Goal: Information Seeking & Learning: Understand process/instructions

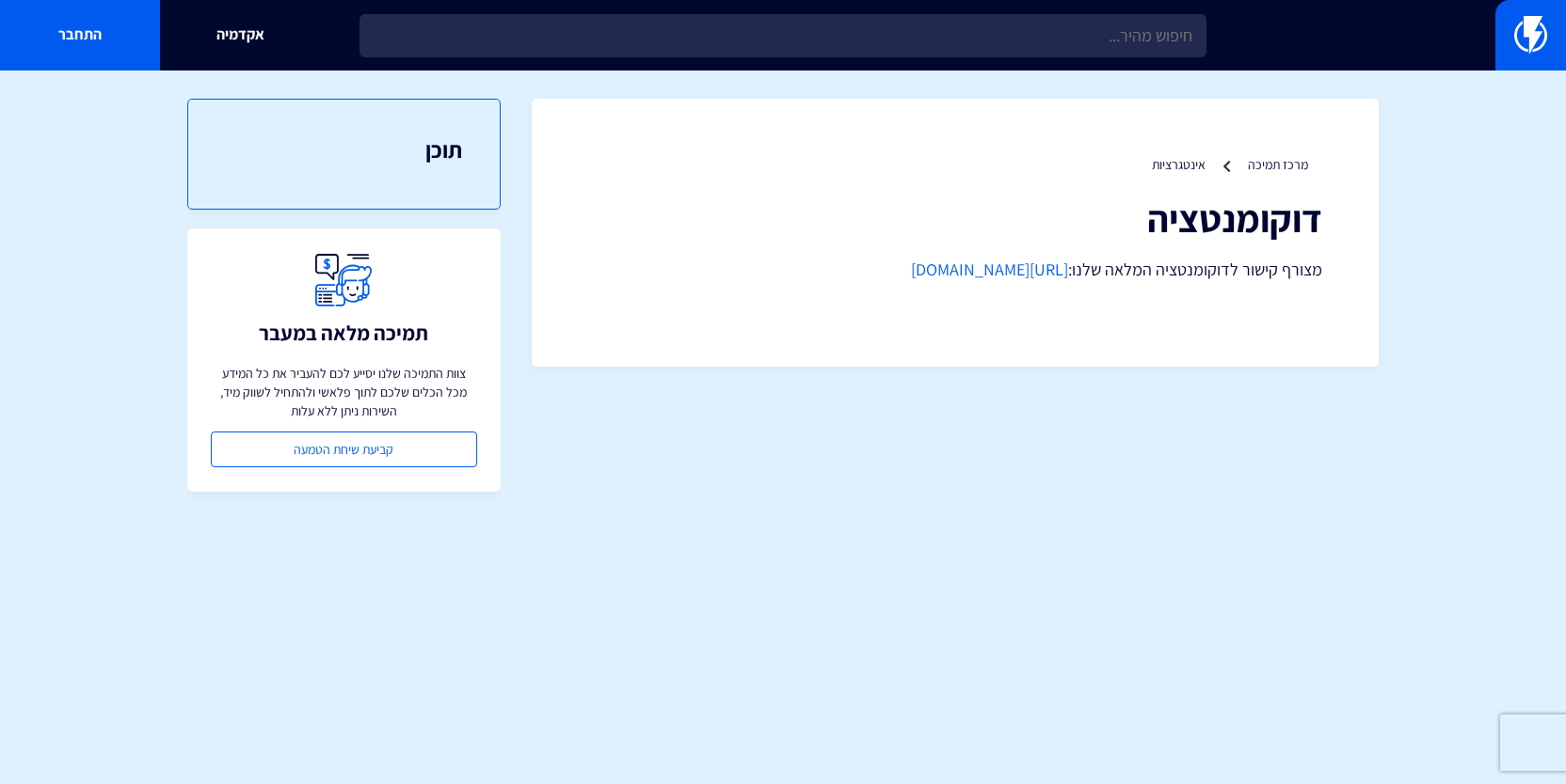
click at [988, 284] on div "מרכז תמיכה אינטגרציות דוקומנטציה מצורף קישור לדוקומנטציה המלאה שלנו: https://fl…" at bounding box center [955, 232] width 847 height 268
click at [996, 276] on link "https://flashy.app/docs/" at bounding box center [989, 270] width 157 height 22
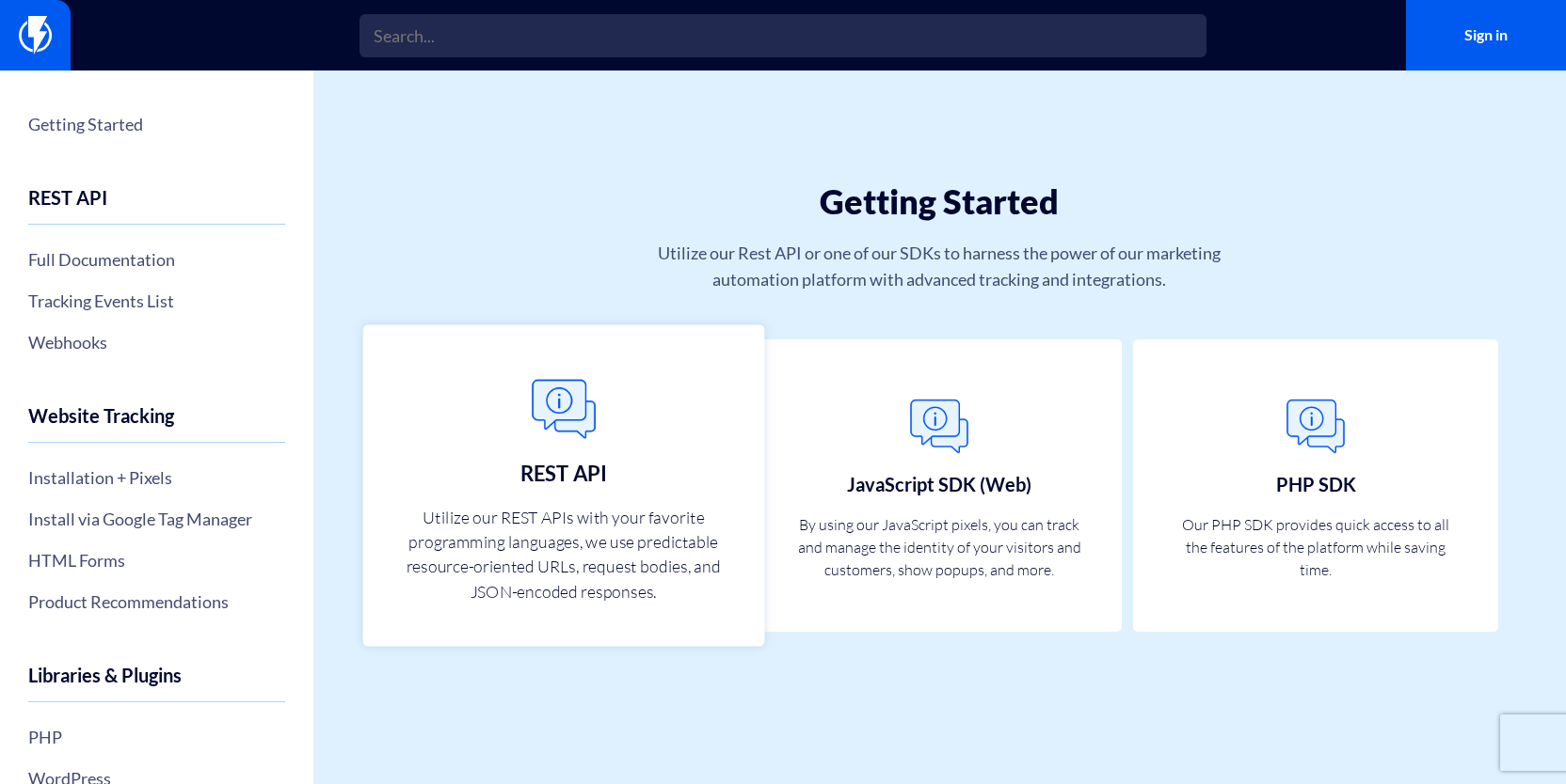
click at [606, 470] on link "REST API Utilize our REST APIs with your favorite programming languages, we use…" at bounding box center [563, 485] width 401 height 322
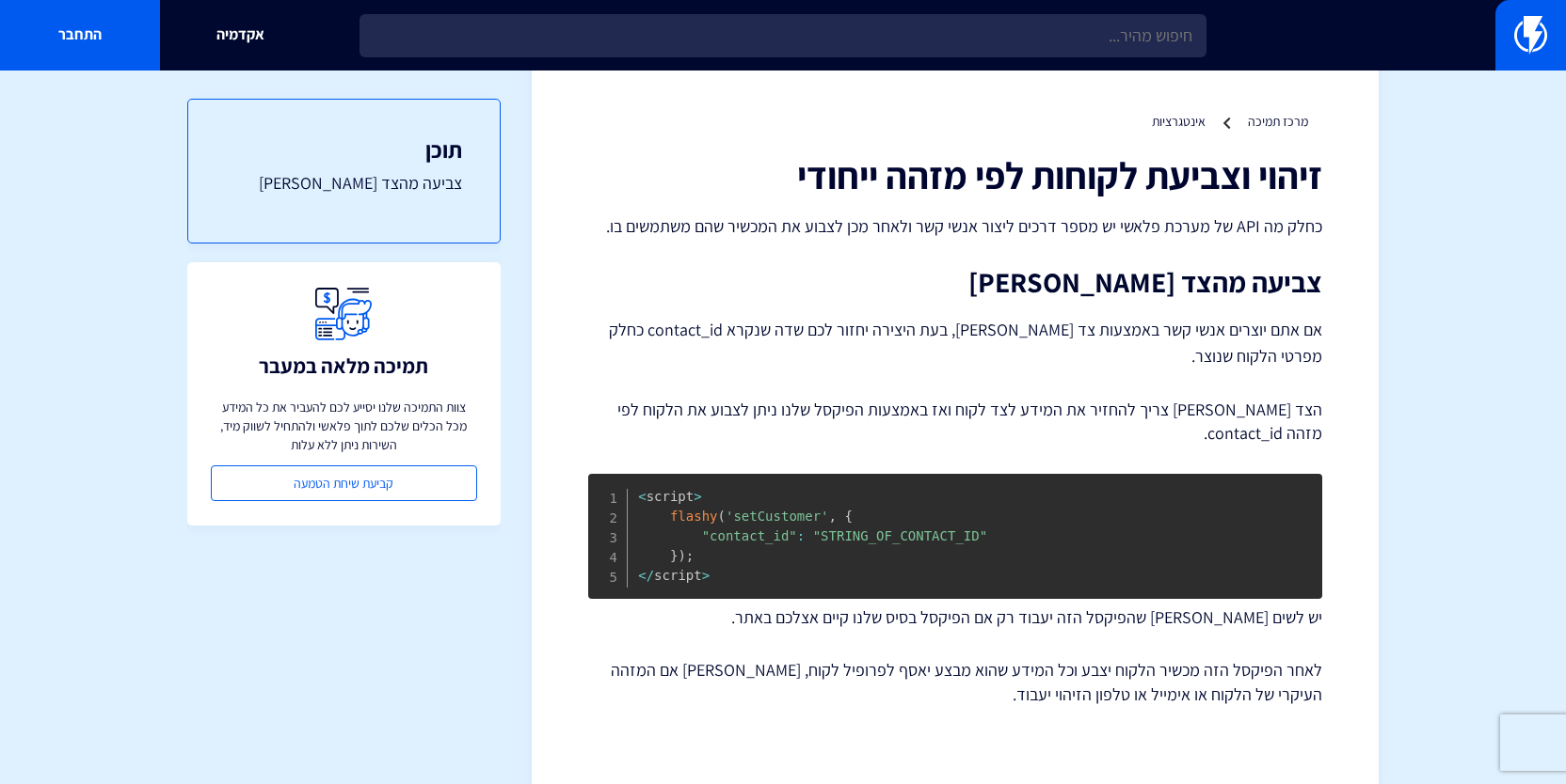
scroll to position [53, 0]
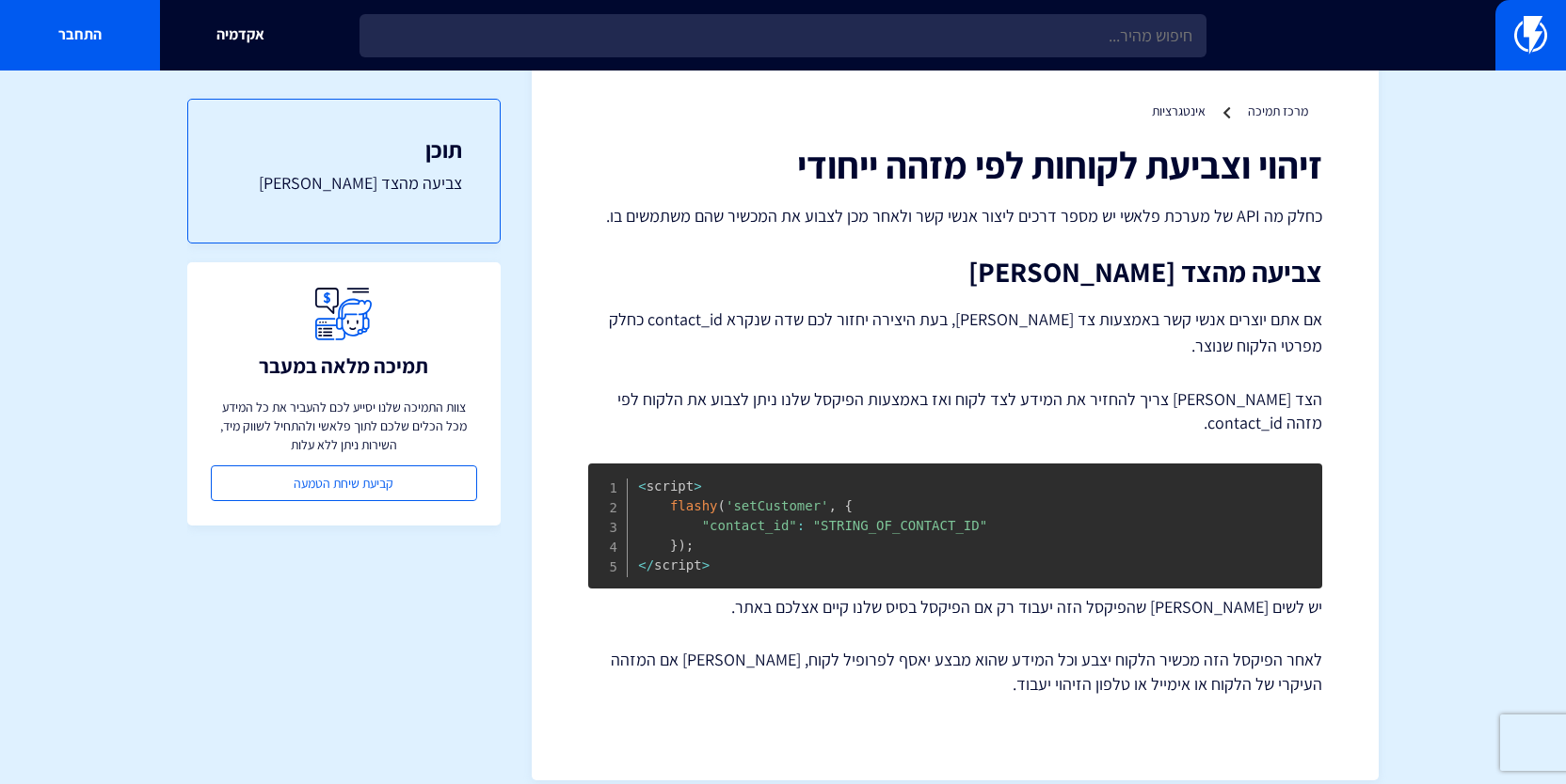
click at [780, 319] on p "אם אתם יוצרים אנשי קשר באמצעות צד שרת, בעת היצירה יחזור לכם שדה שנקרא contact_i…" at bounding box center [955, 332] width 734 height 52
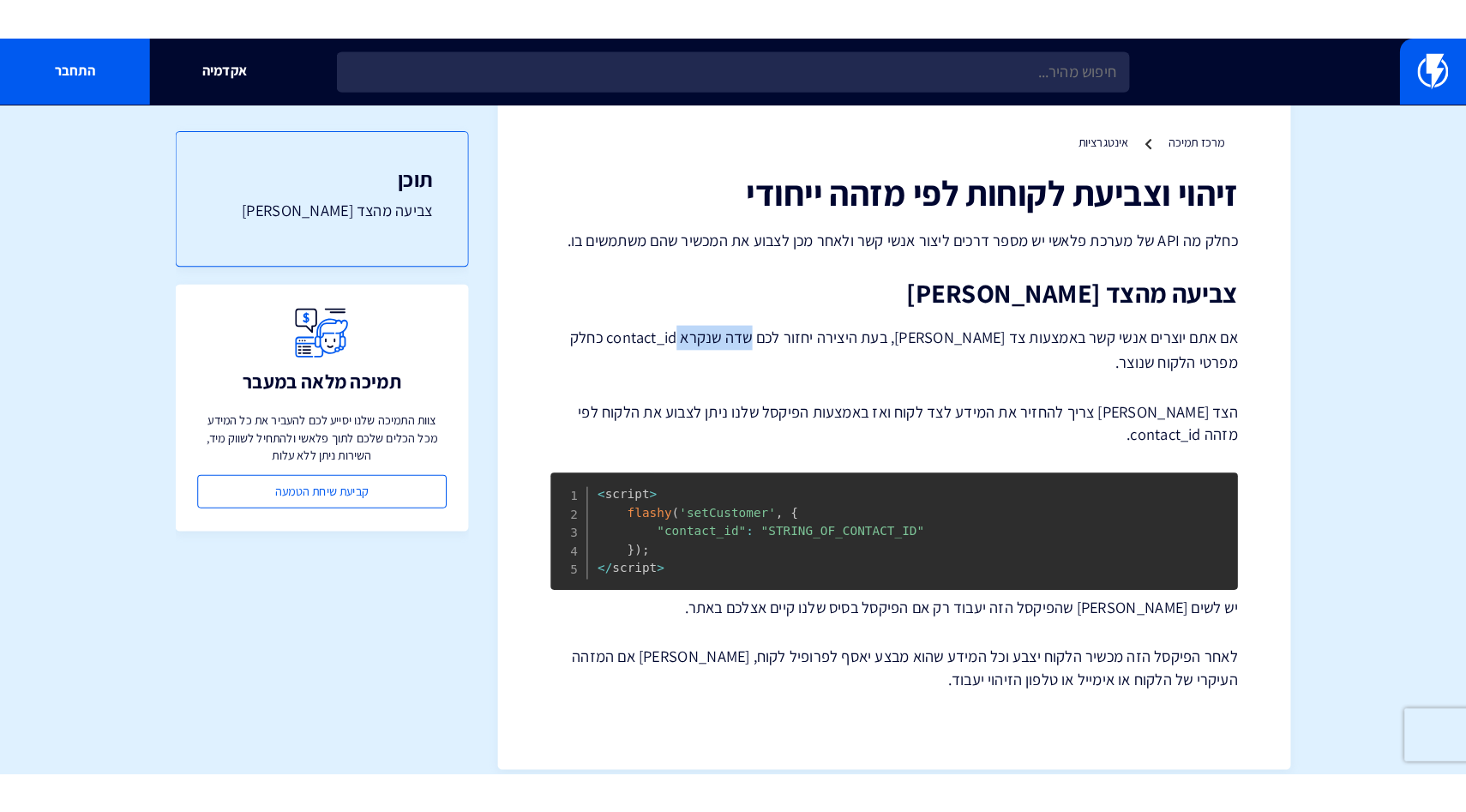
scroll to position [0, 0]
